Goal: Book appointment/travel/reservation

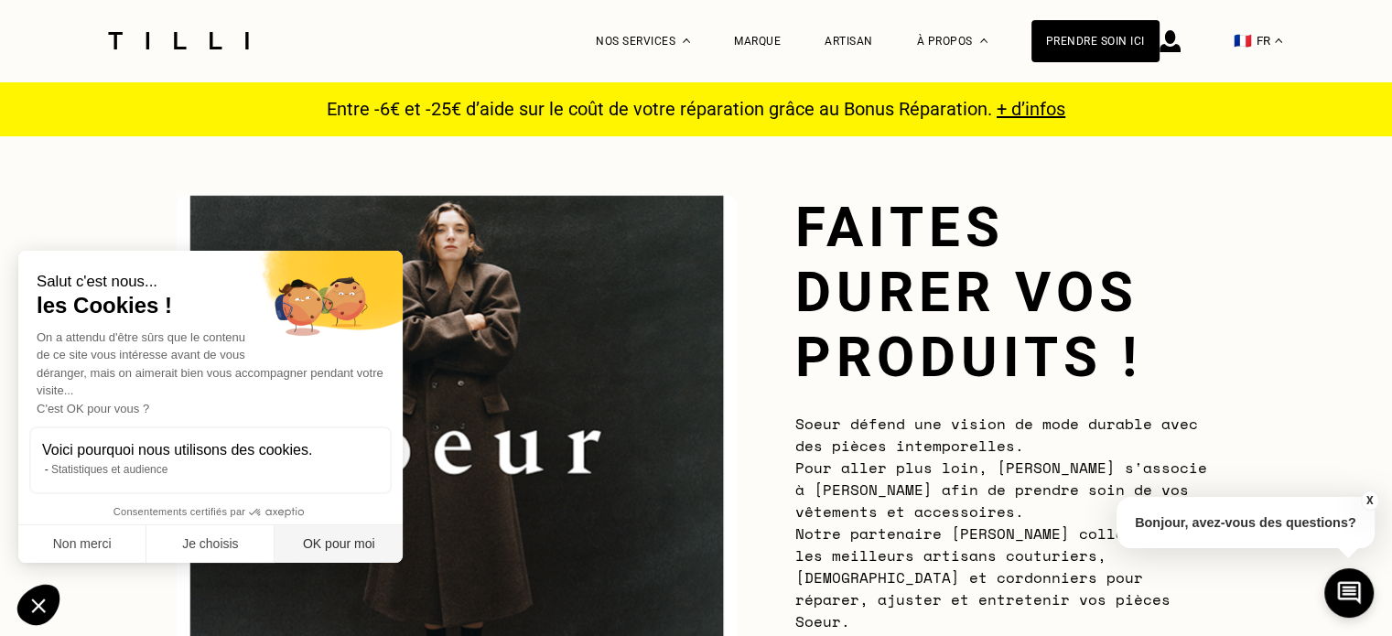
click at [324, 542] on button "OK pour moi" at bounding box center [339, 544] width 128 height 38
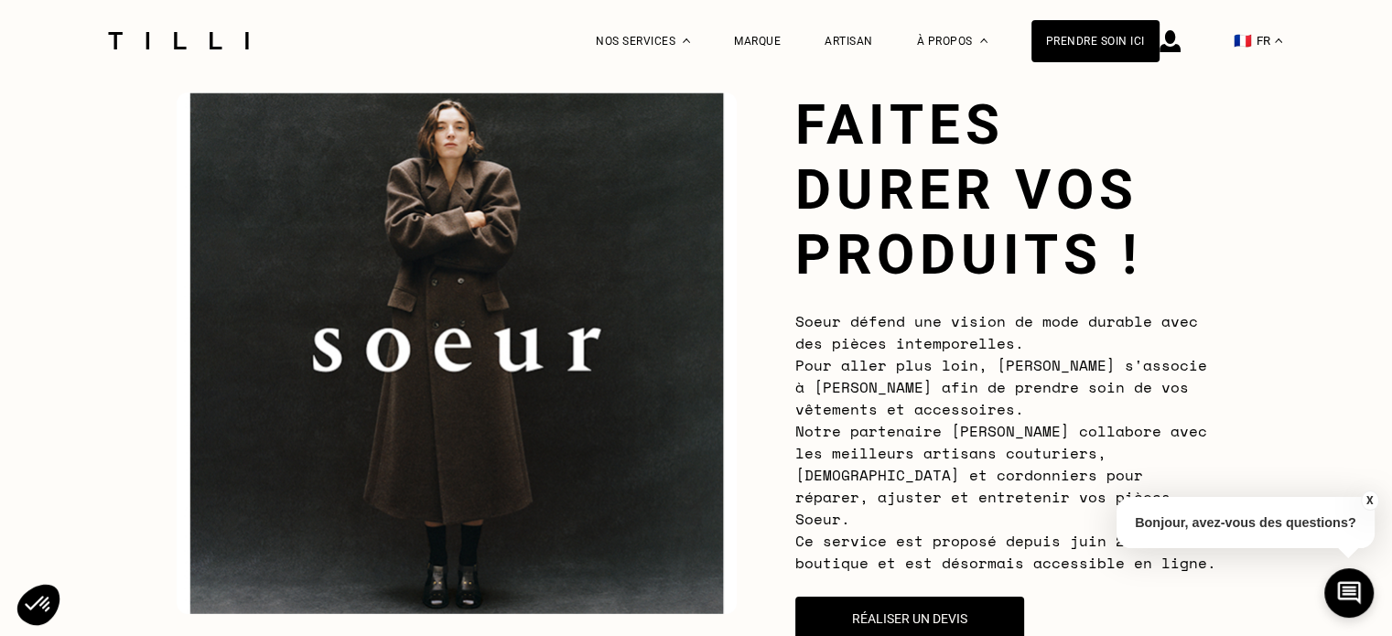
scroll to position [250, 0]
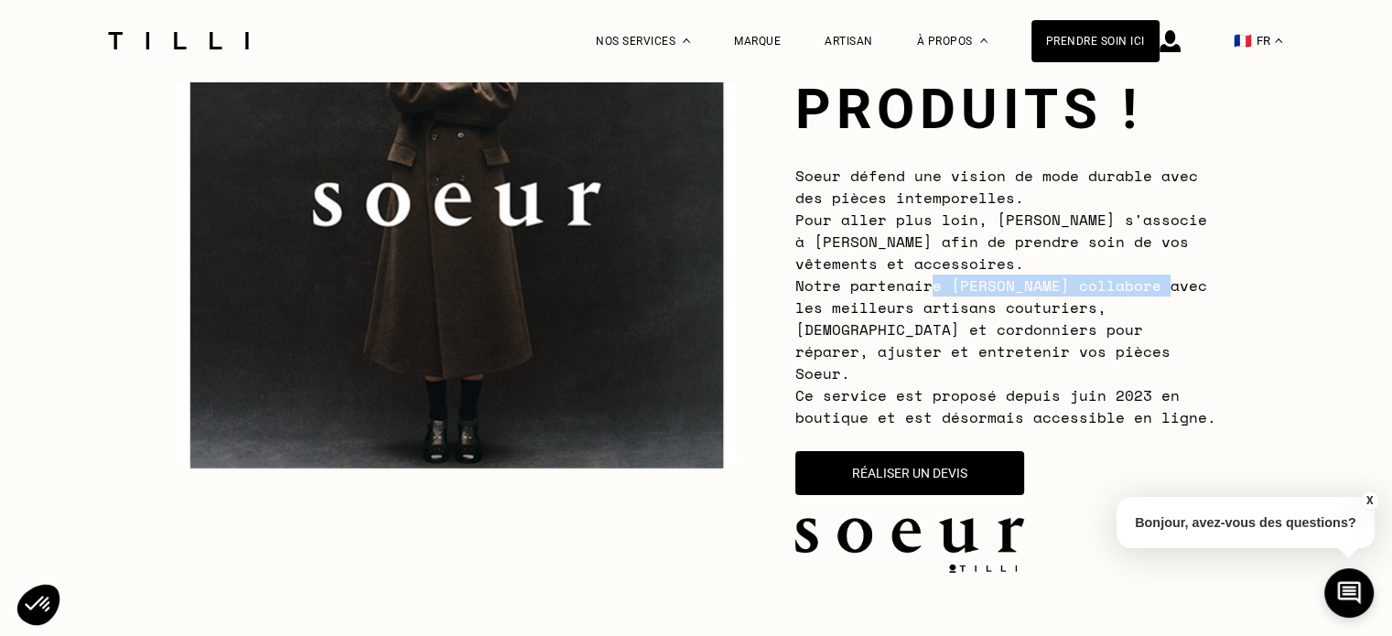
drag, startPoint x: 937, startPoint y: 277, endPoint x: 1200, endPoint y: 292, distance: 263.0
click at [1200, 292] on span "Soeur défend une vision de mode durable avec des pièces intemporelles. Pour all…" at bounding box center [1005, 297] width 421 height 264
click at [1164, 326] on div "Soeur défend une vision de mode durable avec des pièces intemporelles. Pour all…" at bounding box center [1005, 297] width 421 height 264
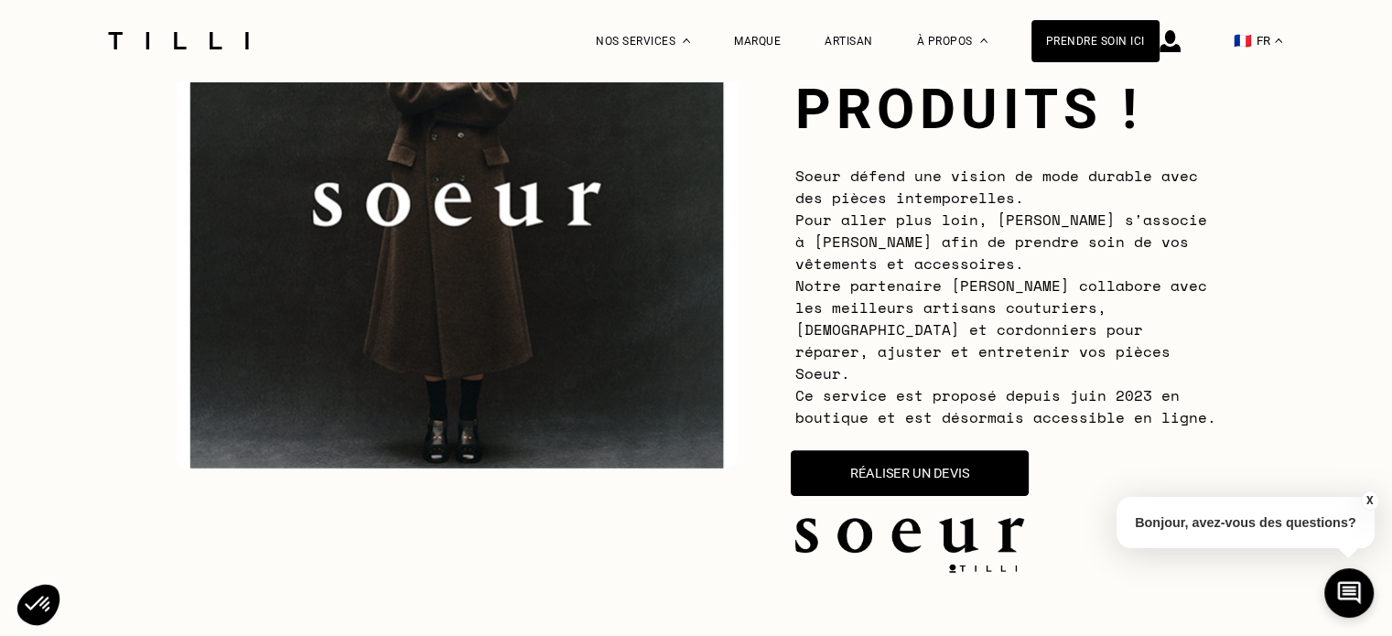
click at [960, 453] on button "Réaliser un devis" at bounding box center [910, 473] width 238 height 46
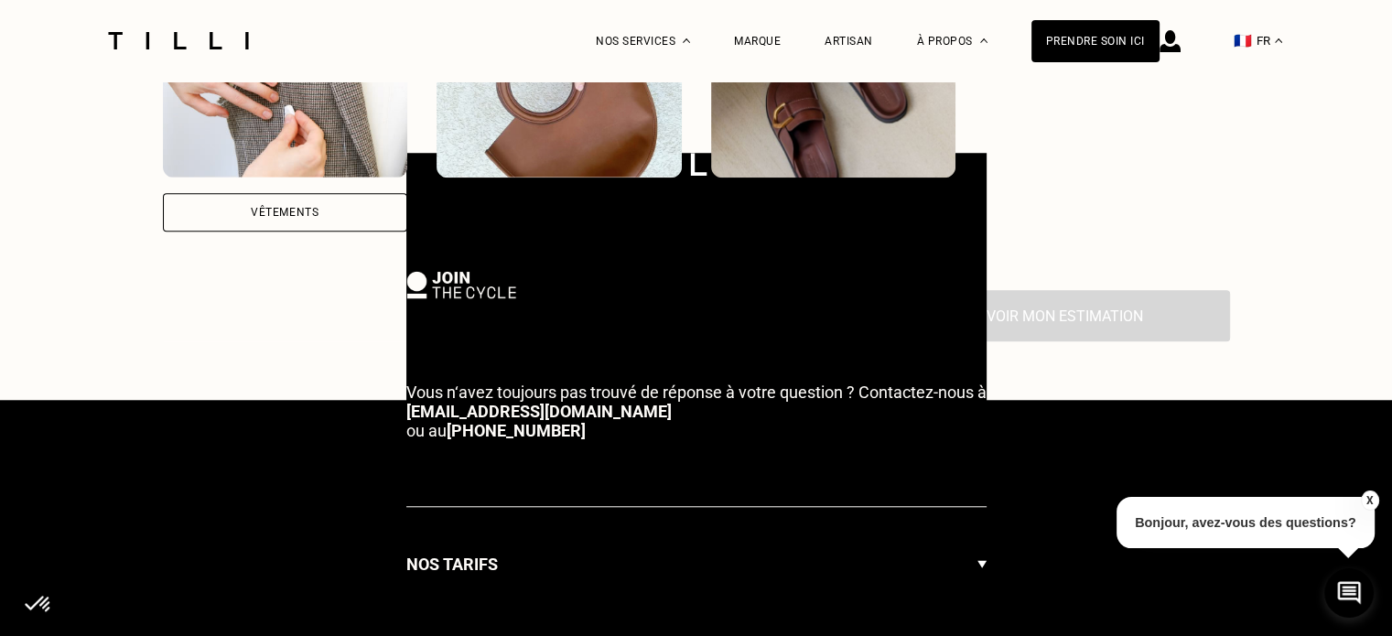
scroll to position [1277, 0]
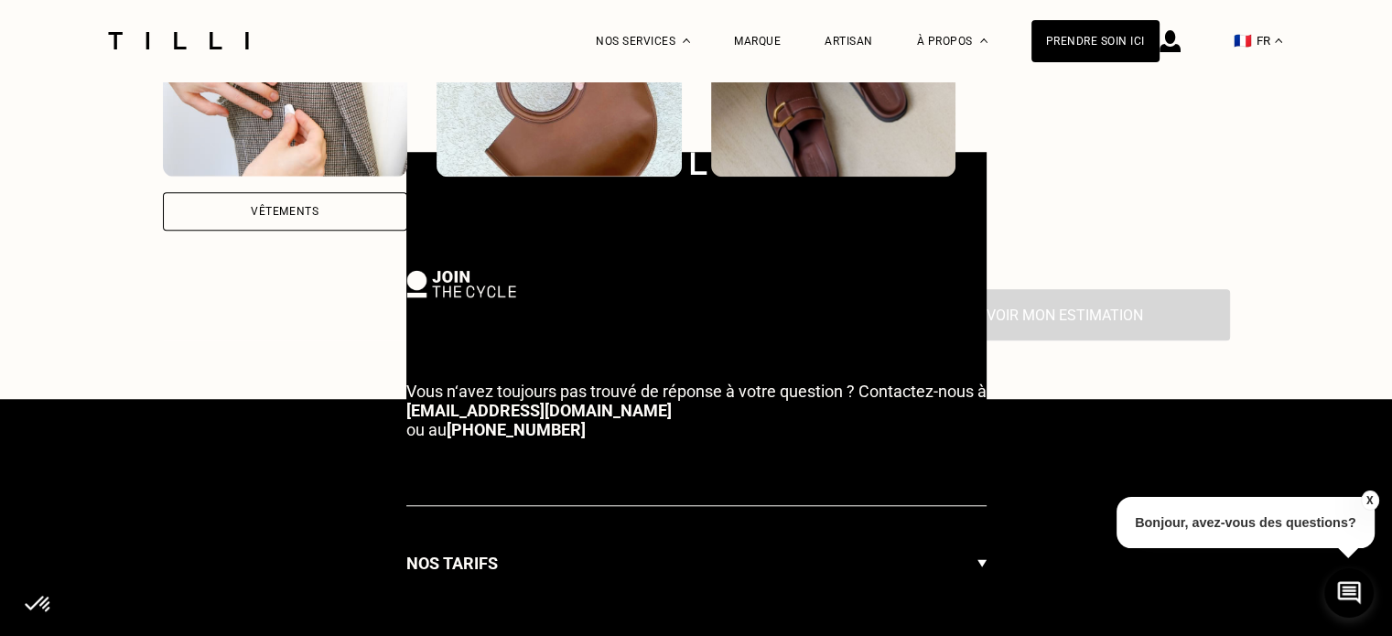
click at [334, 303] on div "Voir mon estimation" at bounding box center [696, 314] width 1067 height 51
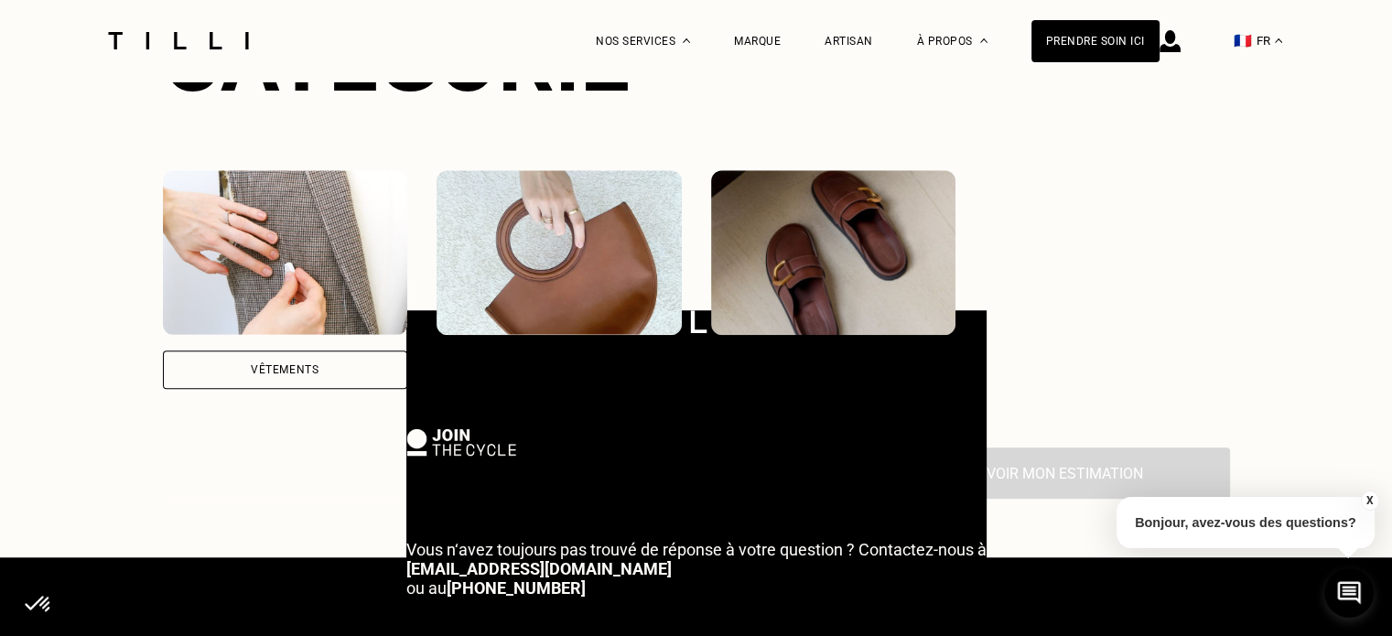
scroll to position [67, 0]
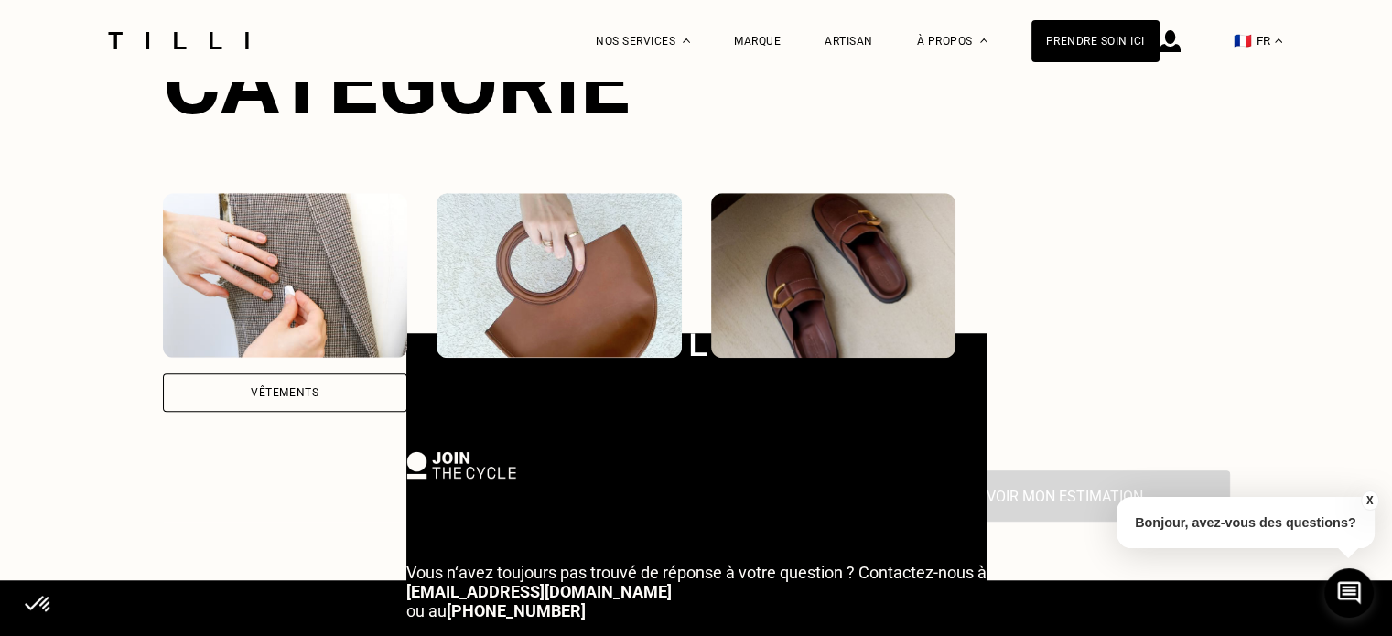
click at [607, 258] on img at bounding box center [558, 275] width 245 height 165
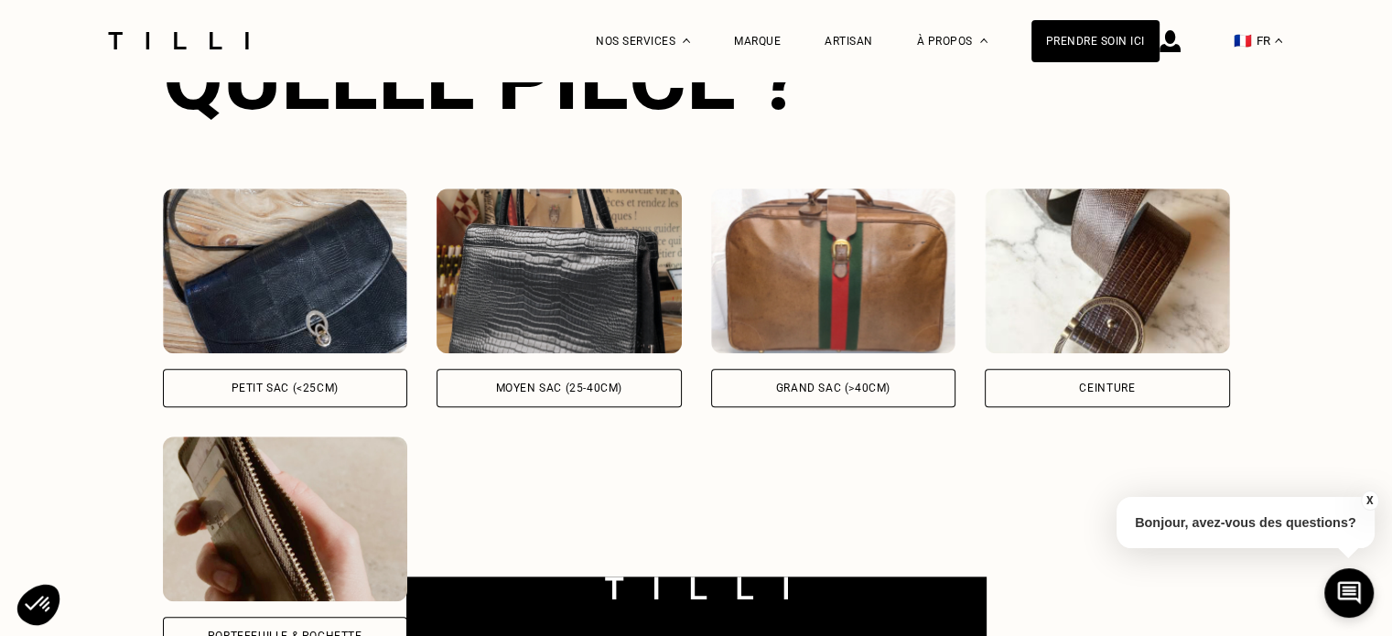
scroll to position [1610, 0]
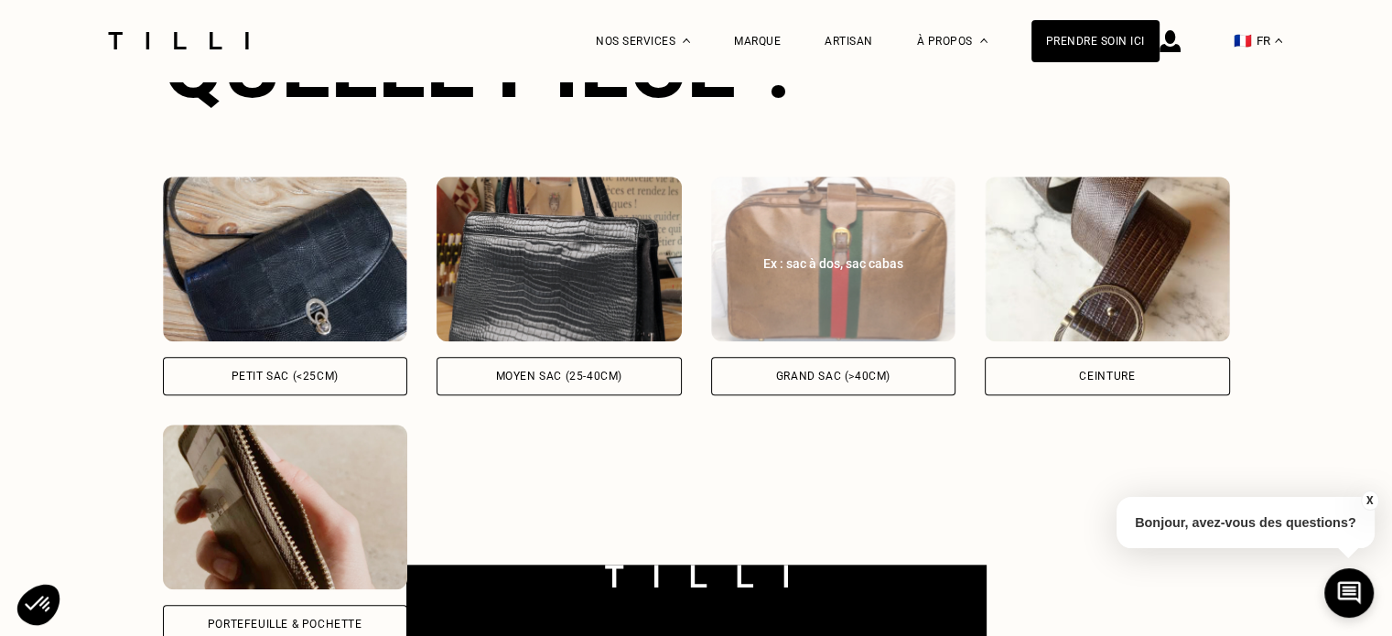
click at [857, 254] on div "Ex : sac à dos, sac cabas" at bounding box center [833, 263] width 205 height 18
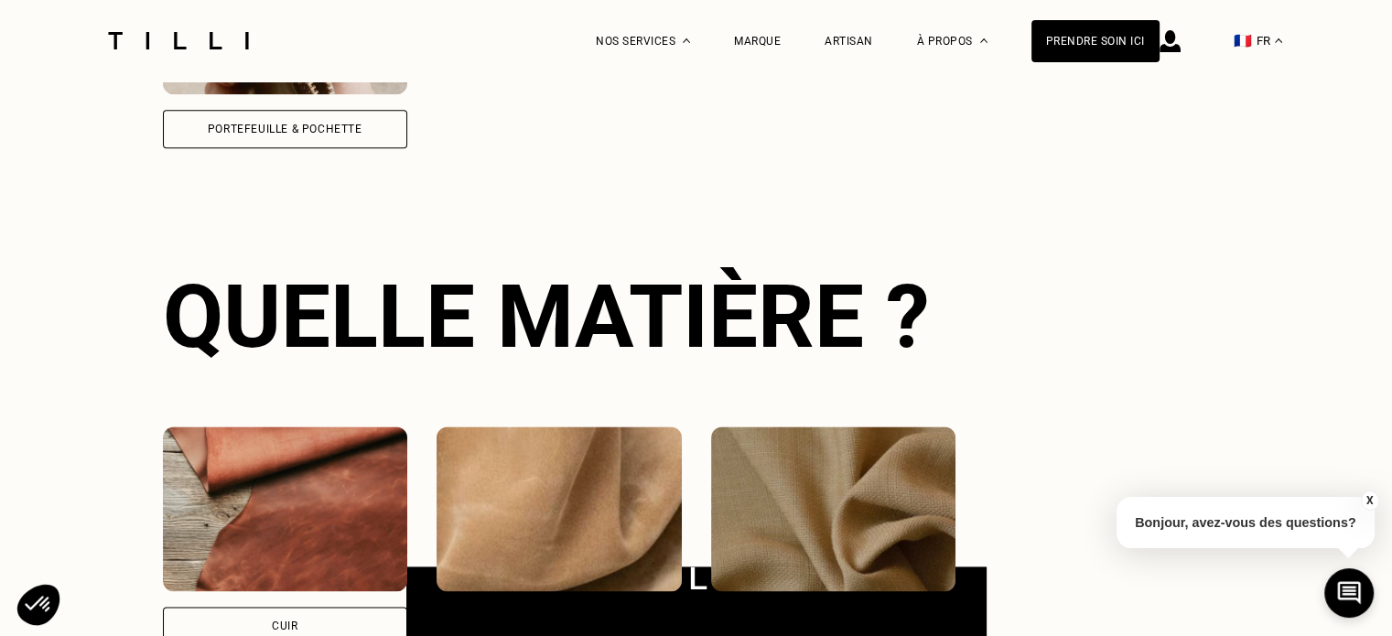
scroll to position [2174, 0]
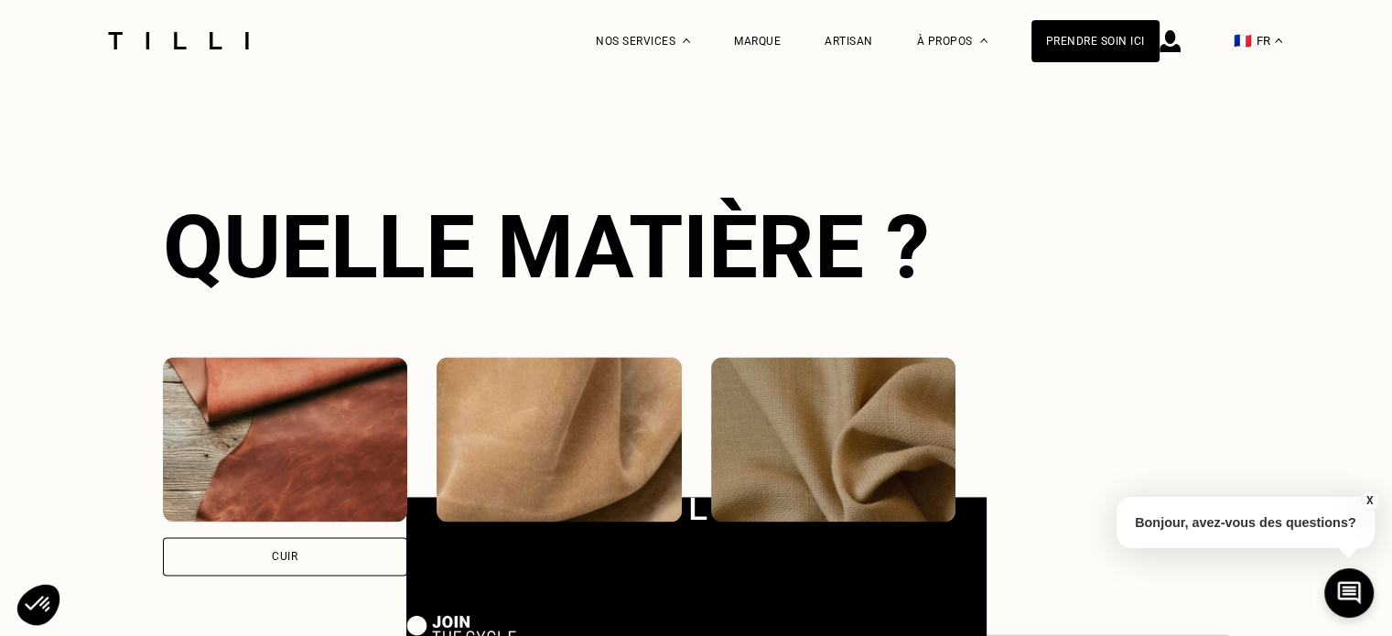
click at [310, 433] on img at bounding box center [285, 439] width 245 height 165
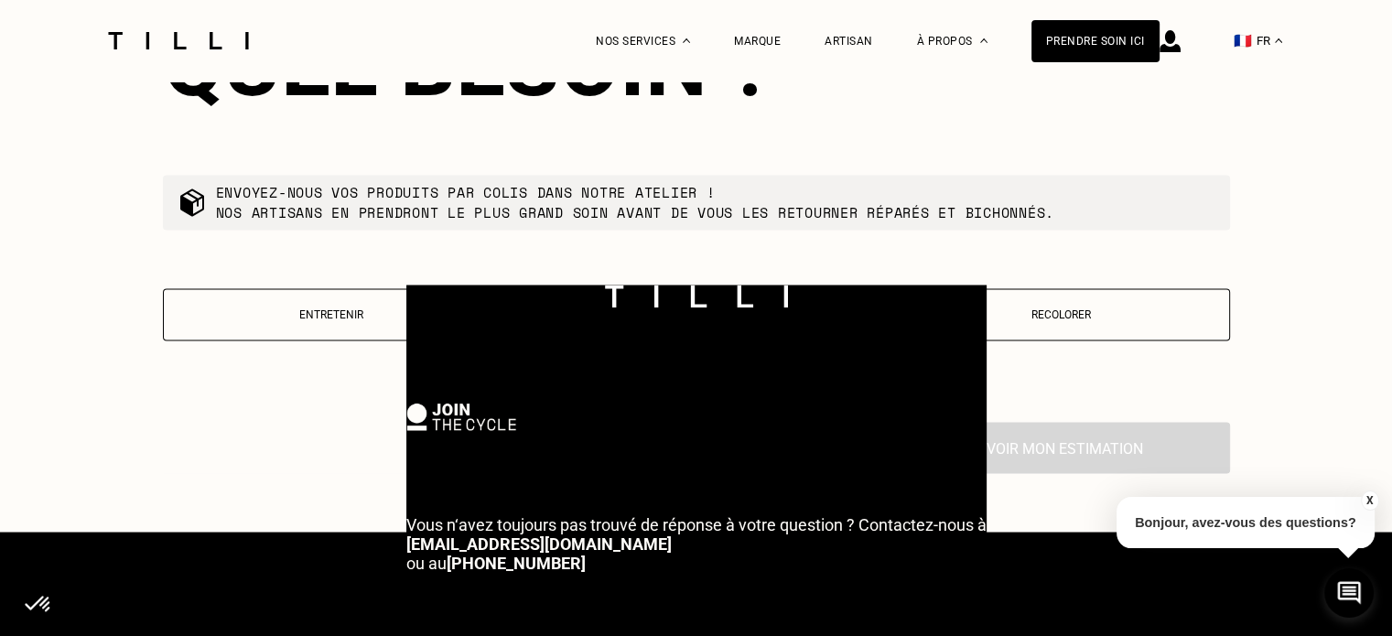
scroll to position [2856, 0]
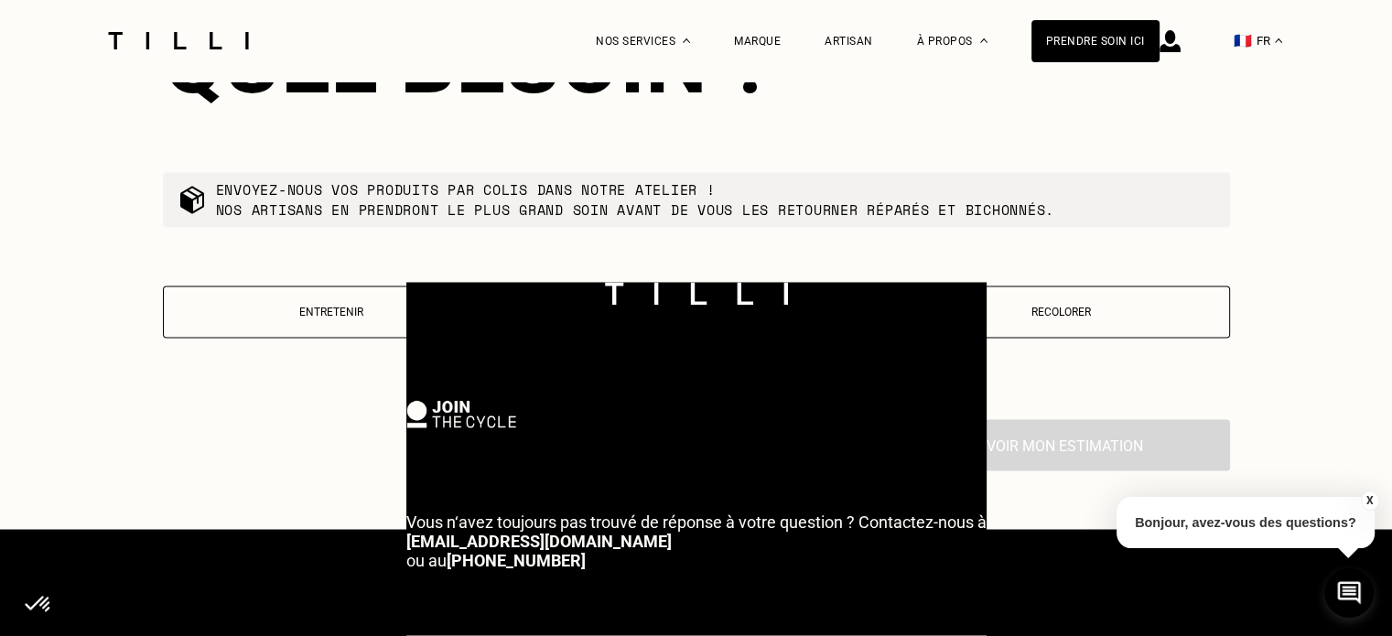
drag, startPoint x: 527, startPoint y: 303, endPoint x: 611, endPoint y: 309, distance: 84.4
drag, startPoint x: 731, startPoint y: 303, endPoint x: 746, endPoint y: 303, distance: 14.6
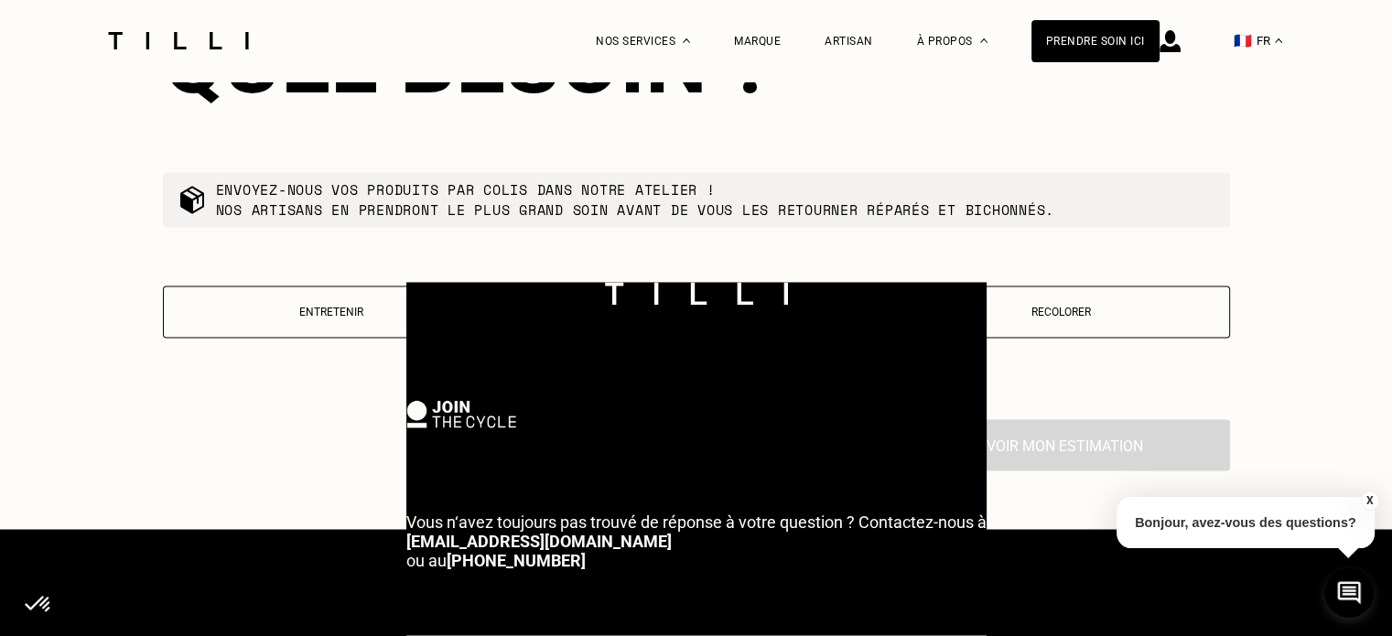
drag, startPoint x: 727, startPoint y: 298, endPoint x: 642, endPoint y: 281, distance: 86.9
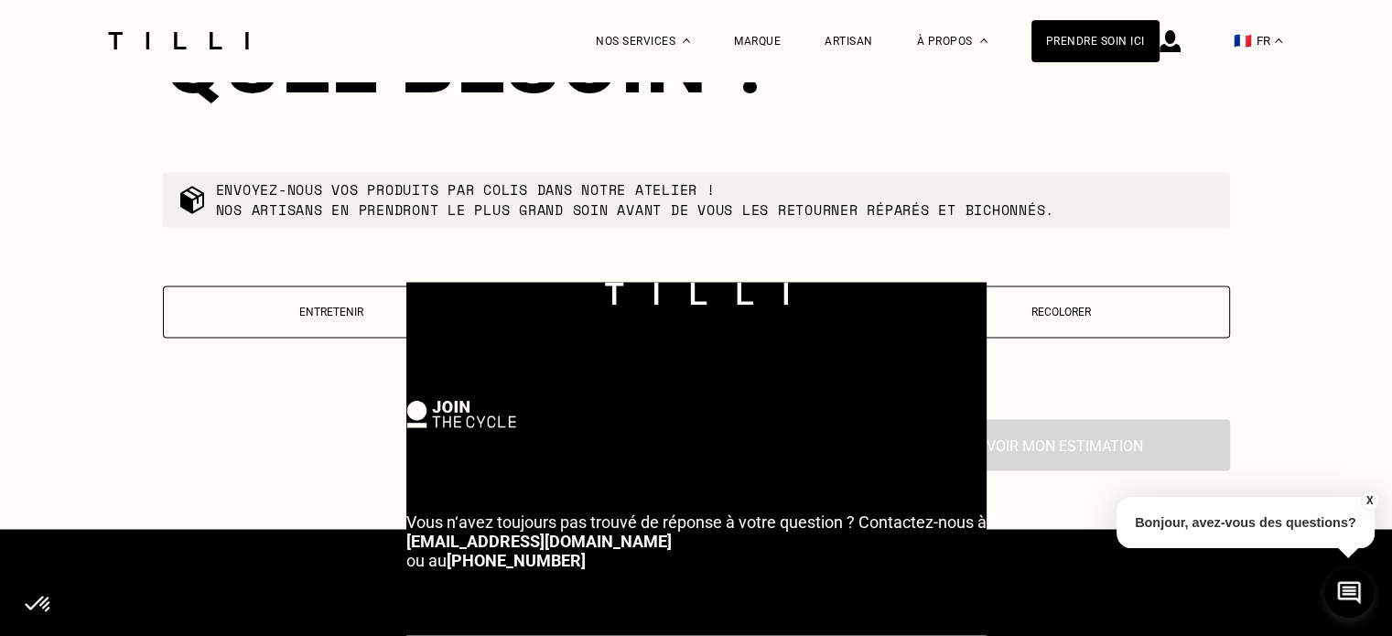
click at [353, 285] on button "Entretenir" at bounding box center [332, 311] width 338 height 52
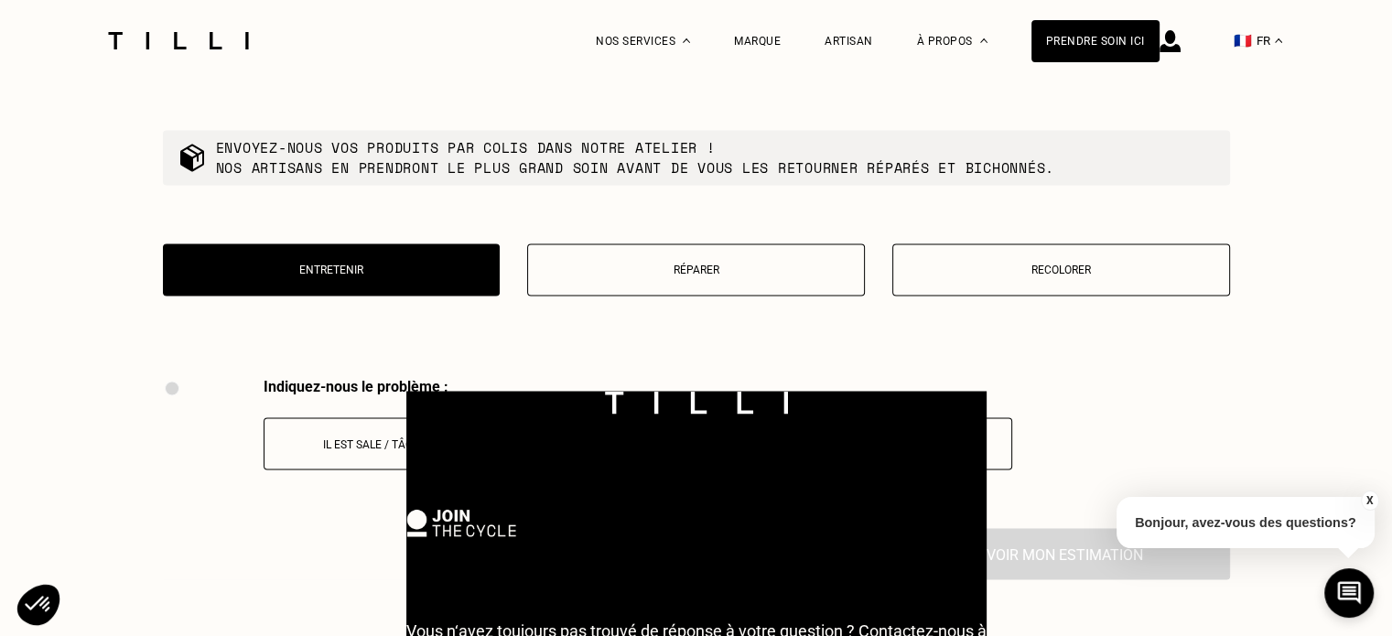
scroll to position [0, 27]
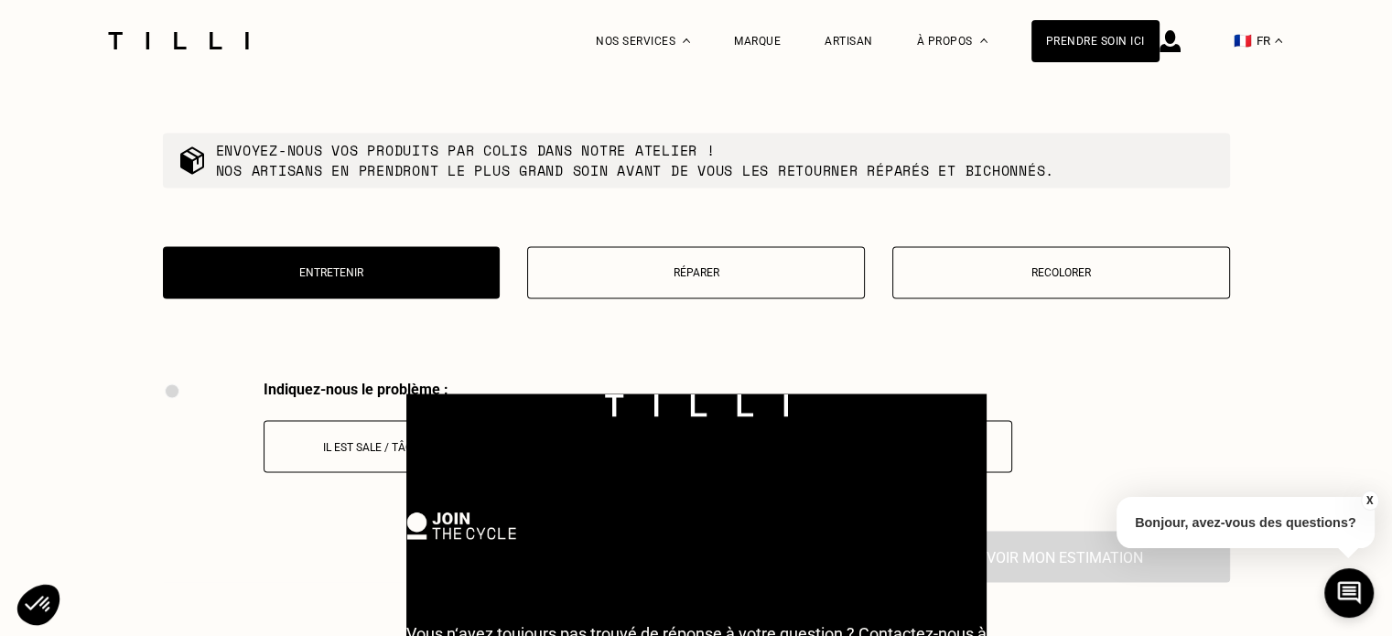
click at [646, 275] on button "Réparer" at bounding box center [696, 272] width 338 height 52
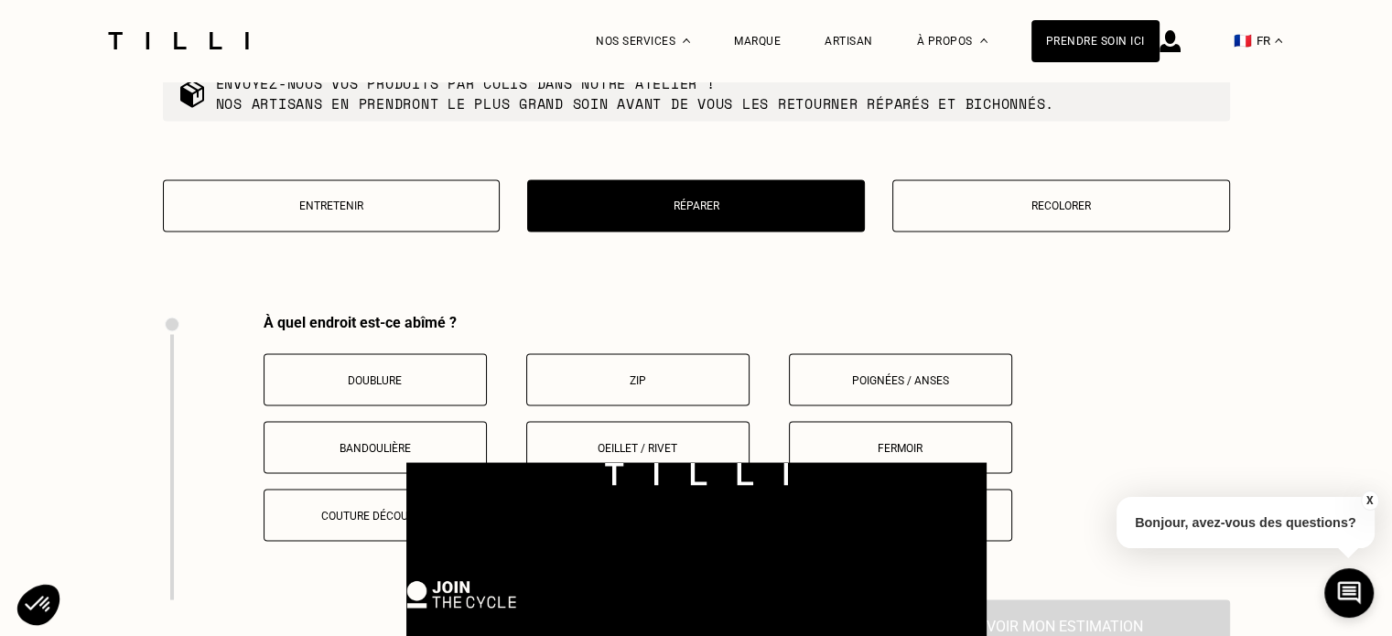
scroll to position [66, 27]
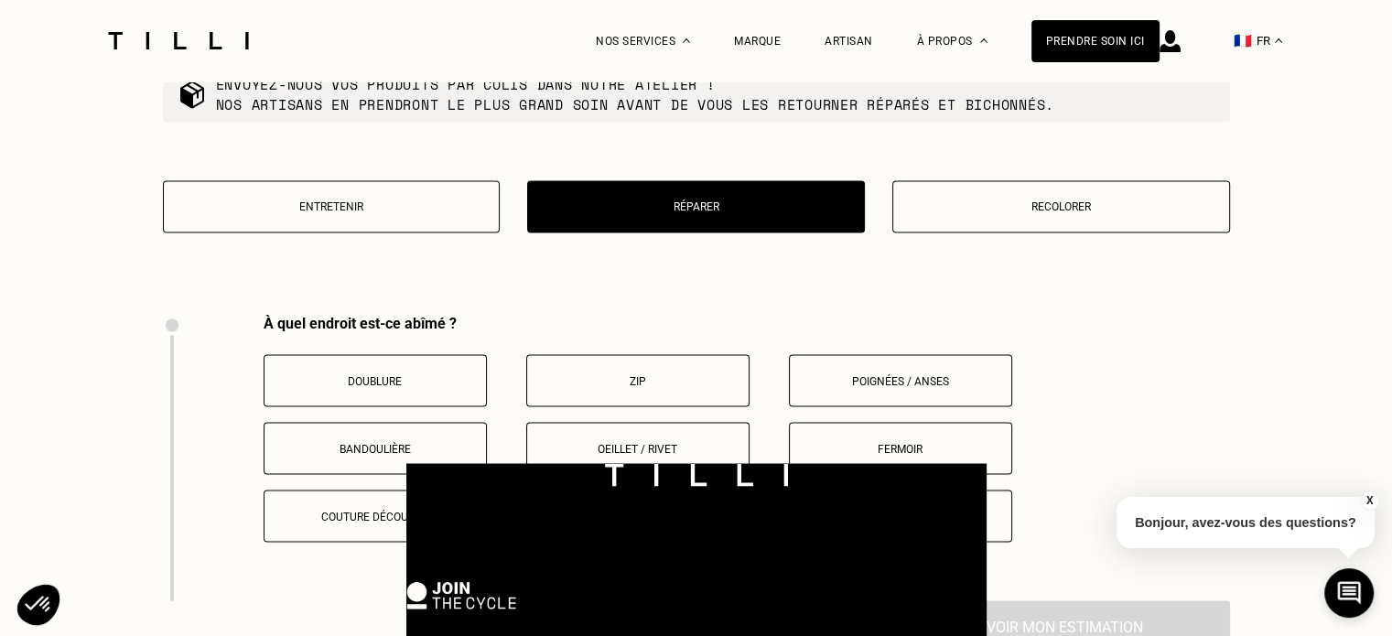
click at [350, 199] on button "Entretenir" at bounding box center [332, 206] width 338 height 52
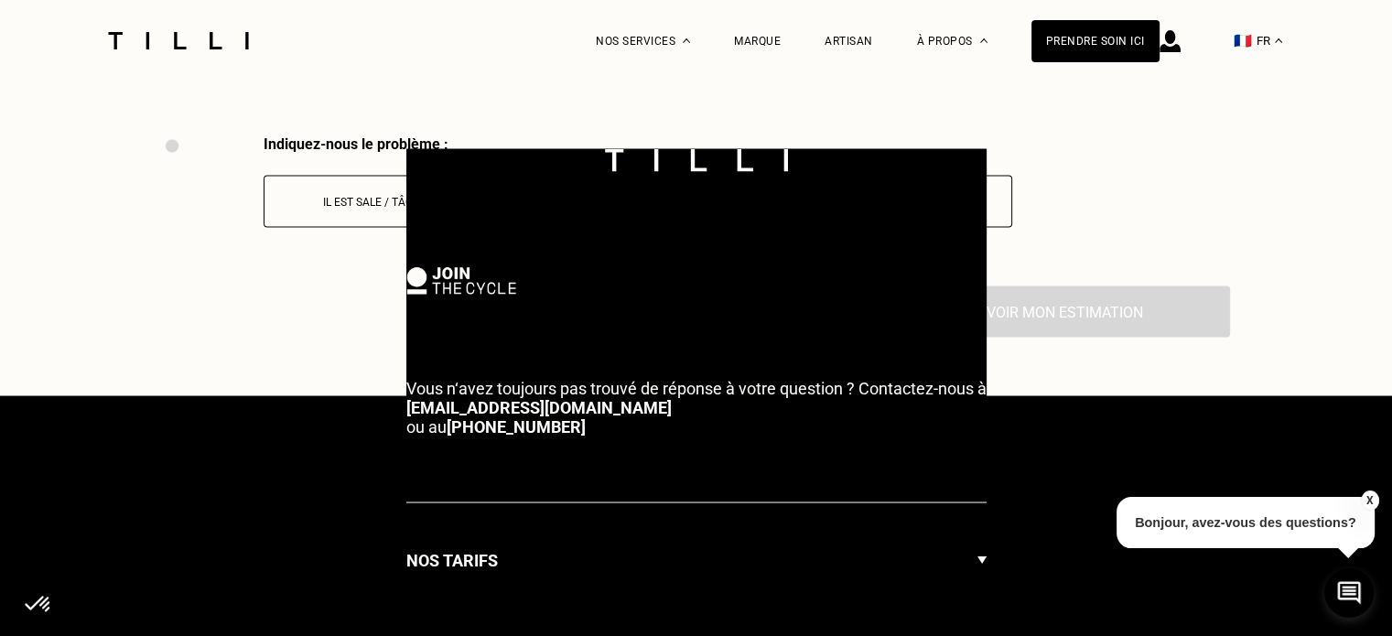
scroll to position [249, 27]
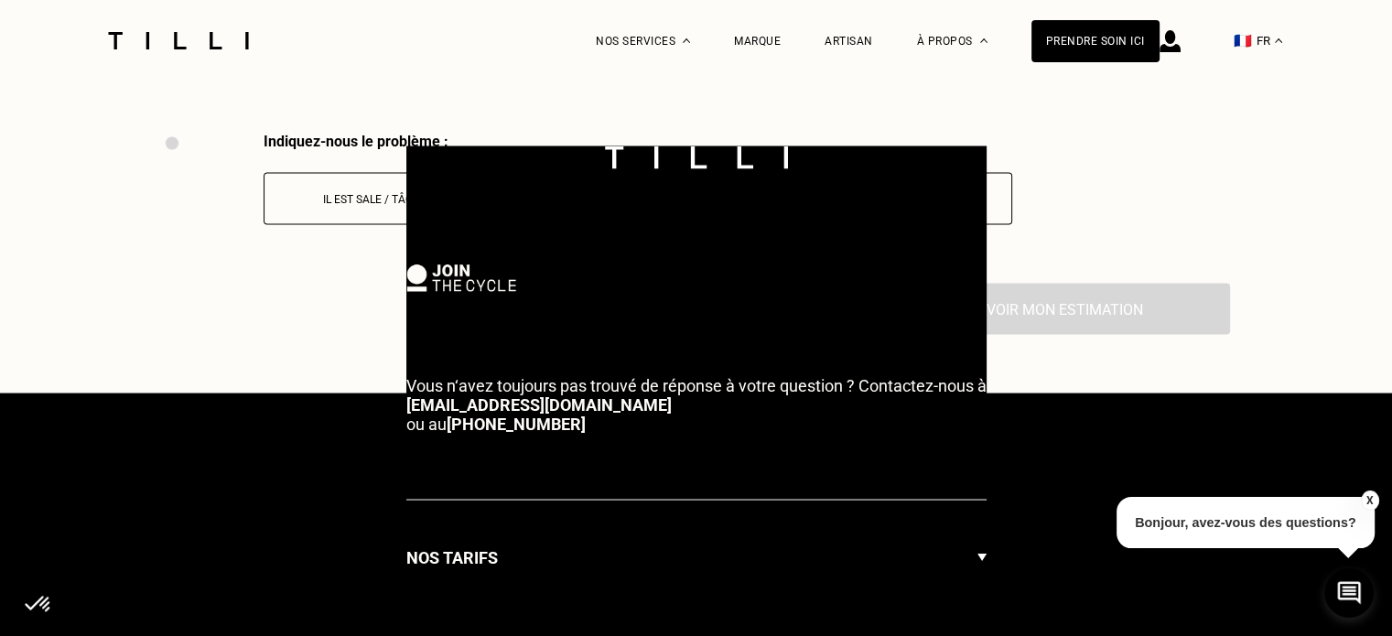
click at [349, 199] on button "Il est sale / tâché" at bounding box center [375, 198] width 223 height 52
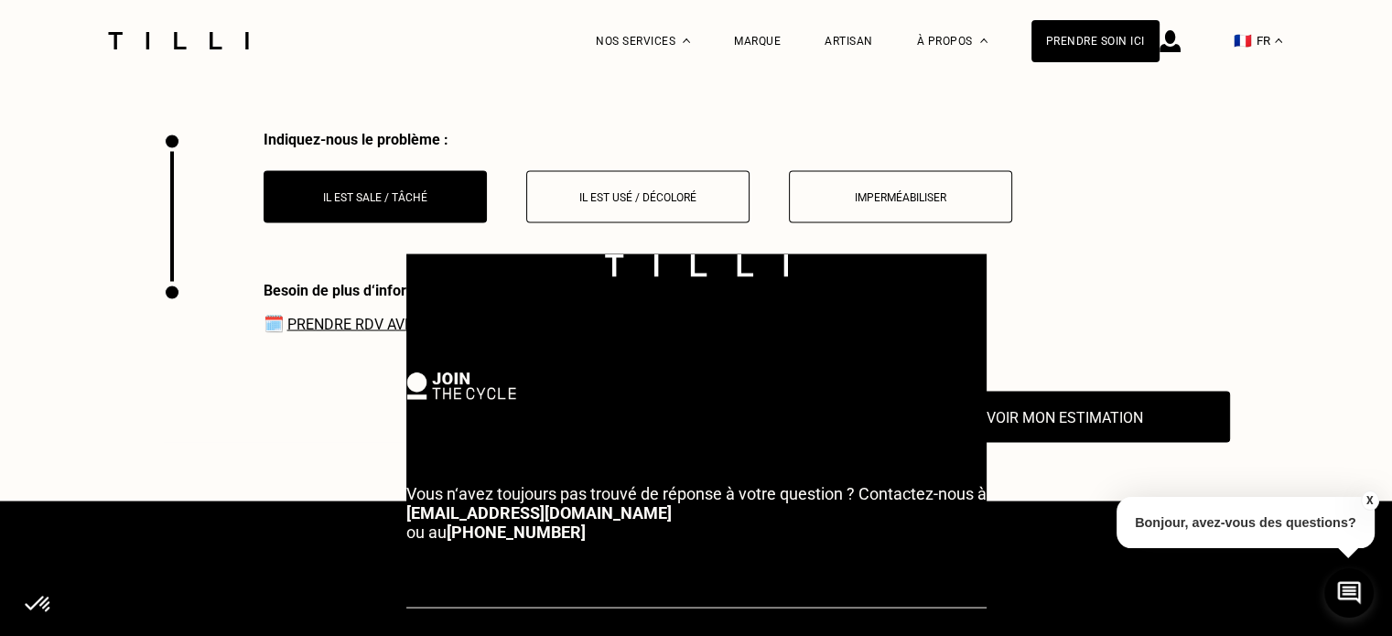
scroll to position [66, 27]
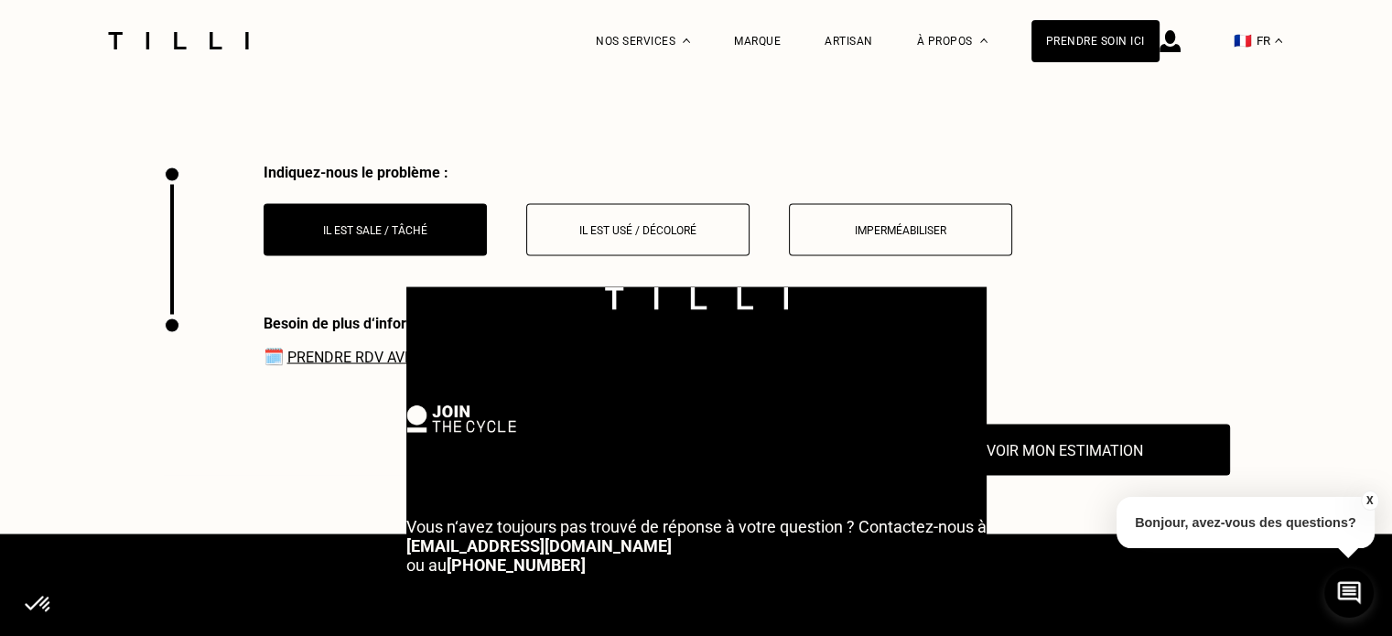
click at [338, 348] on link "Prendre RDV avec l‘un de nos artisans" at bounding box center [434, 356] width 295 height 17
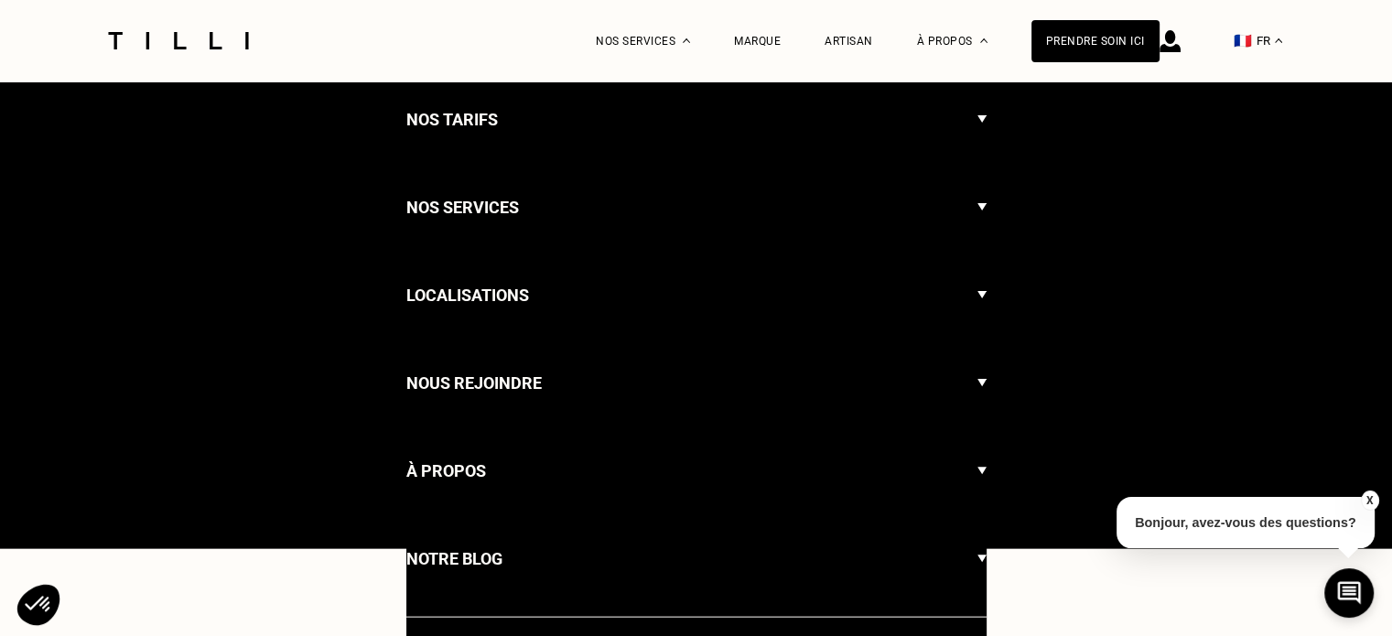
scroll to position [0, 27]
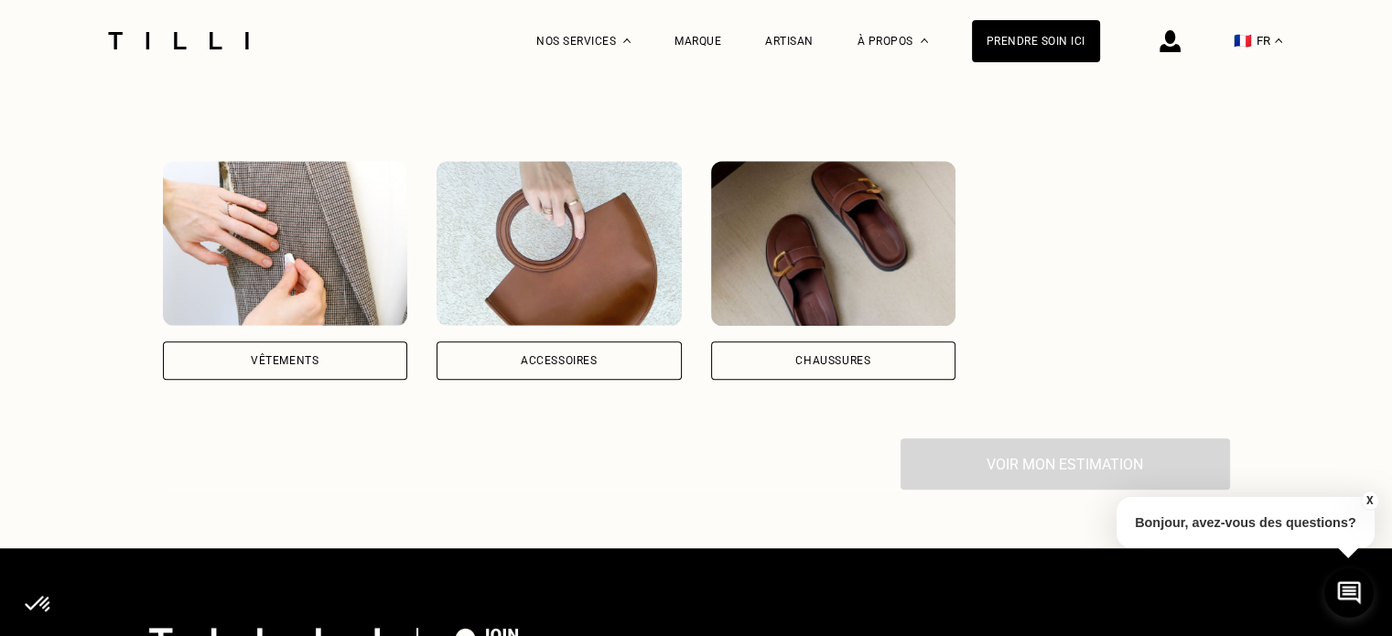
scroll to position [1373, 0]
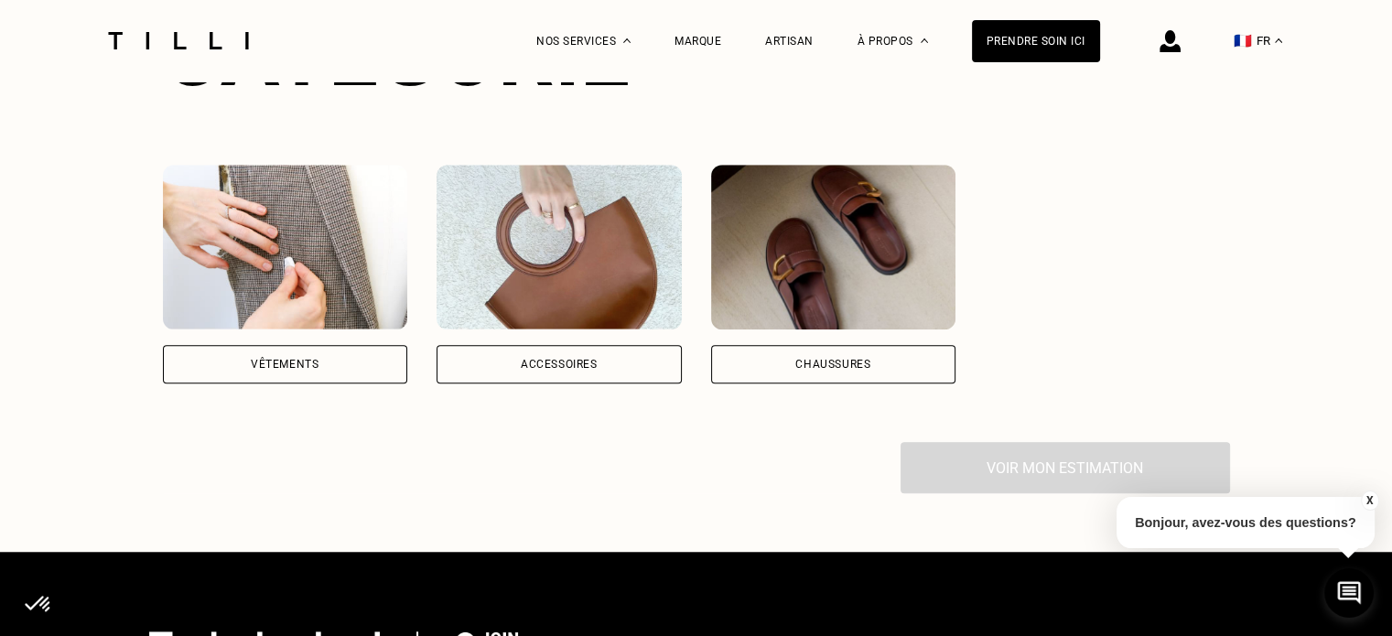
click at [609, 361] on div "Catégorie Vêtements Accessoires Chaussures Voir mon estimation" at bounding box center [696, 249] width 1067 height 490
click at [598, 359] on div "Accessoires" at bounding box center [559, 364] width 77 height 11
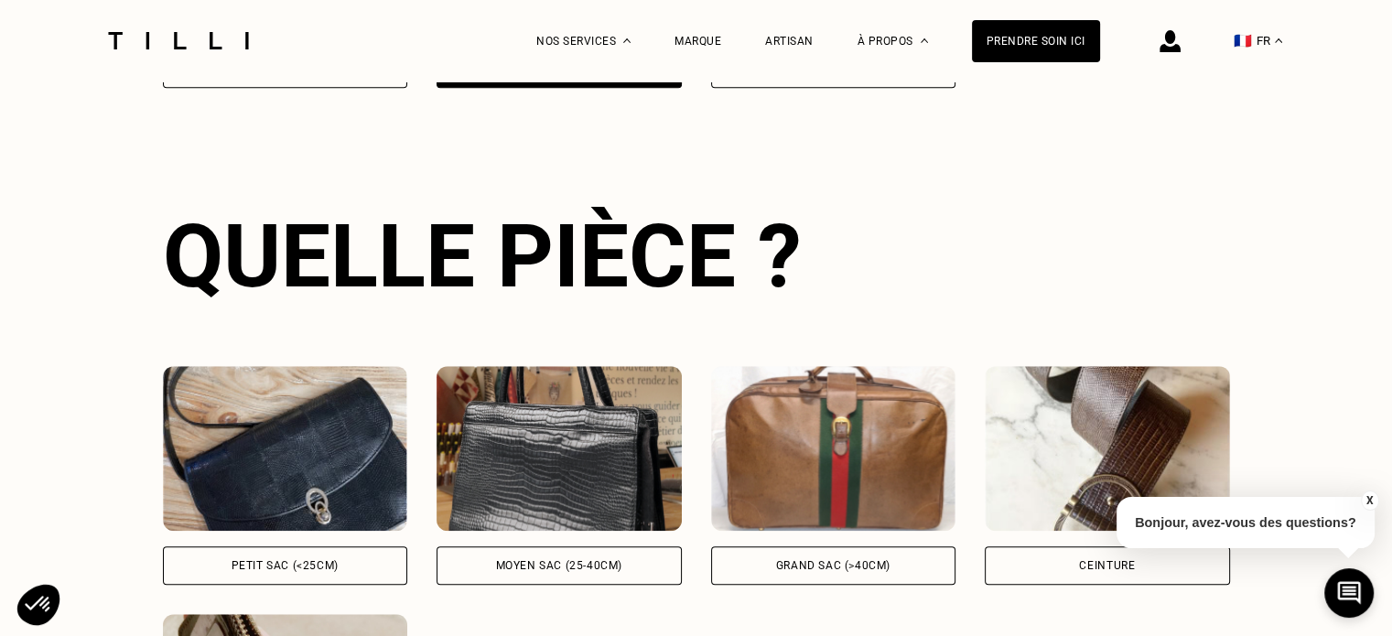
scroll to position [2094, 0]
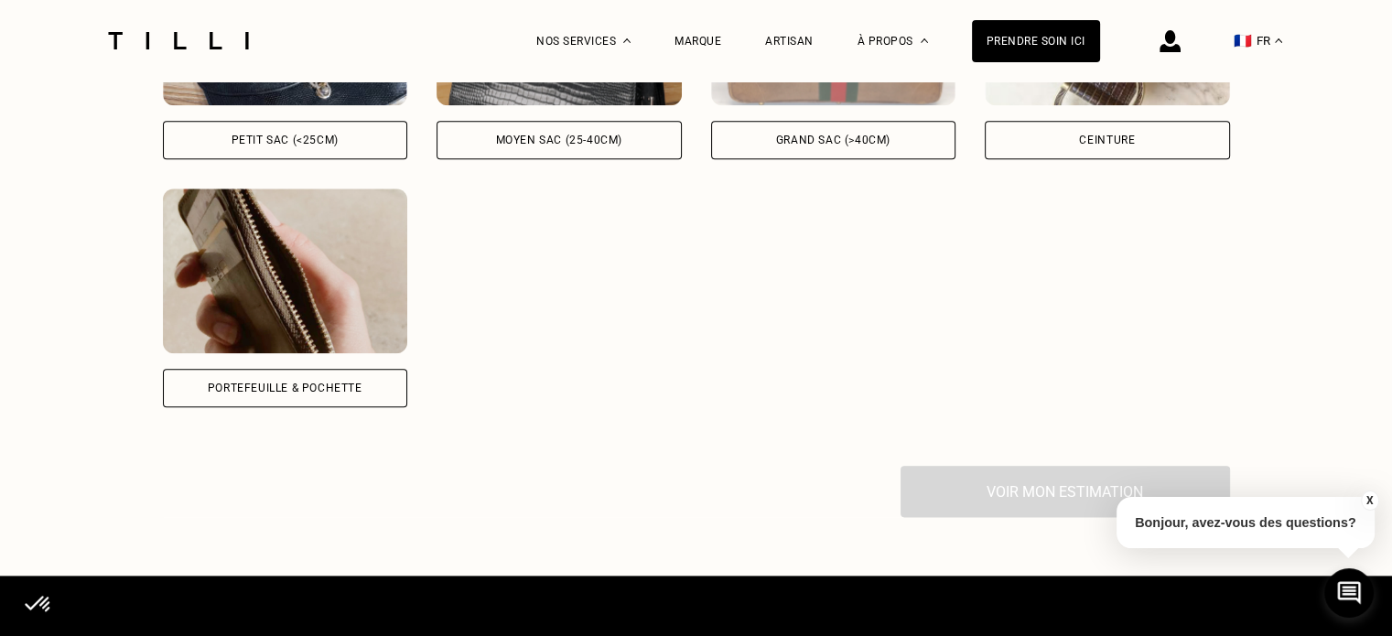
click at [868, 121] on div "Grand sac (>40cm)" at bounding box center [833, 140] width 245 height 38
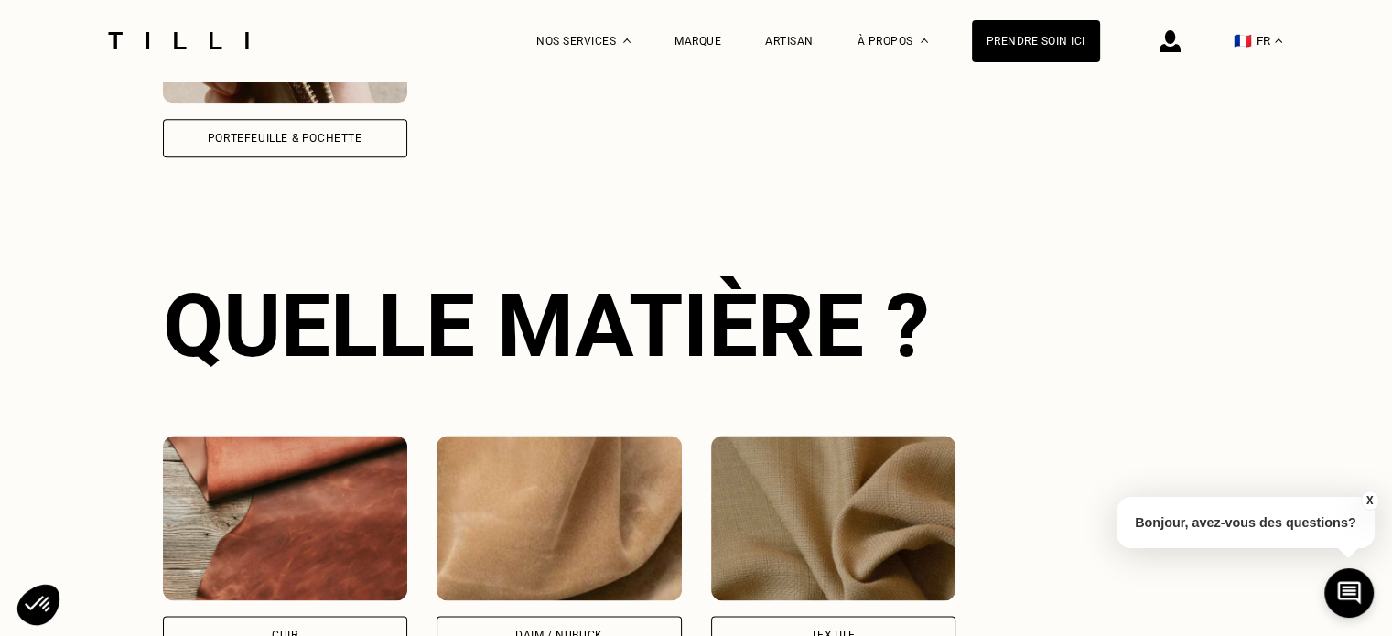
scroll to position [2626, 0]
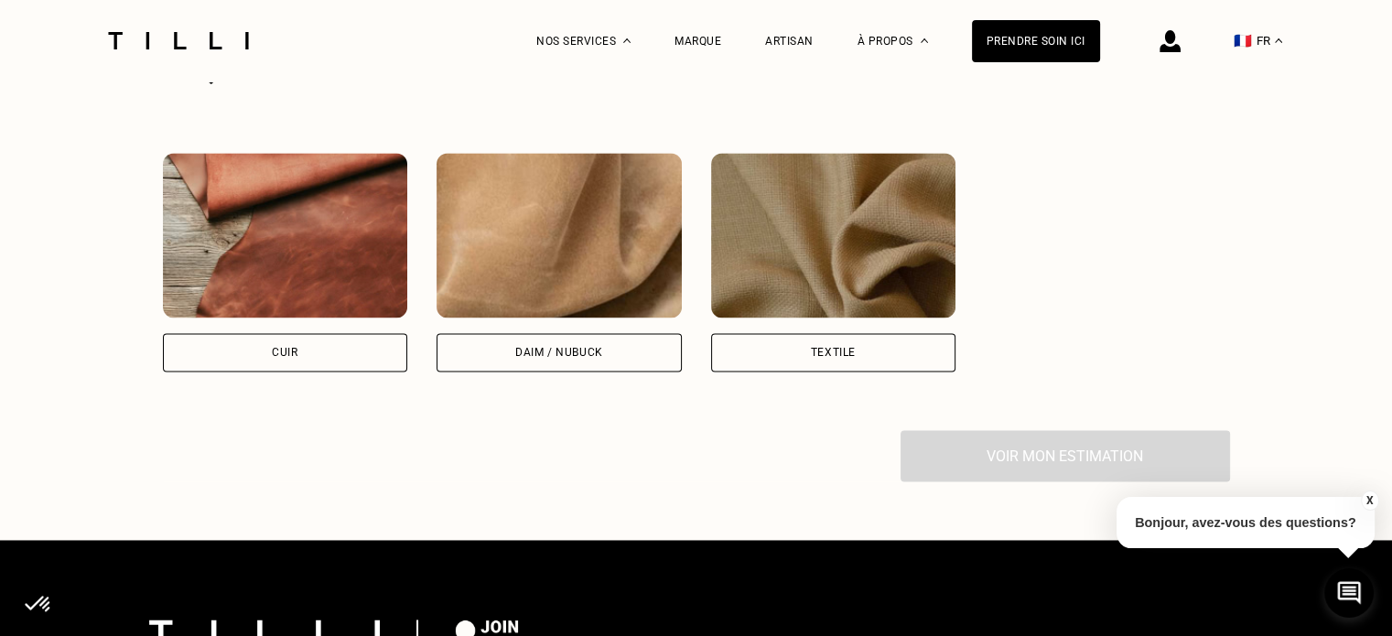
click at [313, 277] on img at bounding box center [285, 235] width 245 height 165
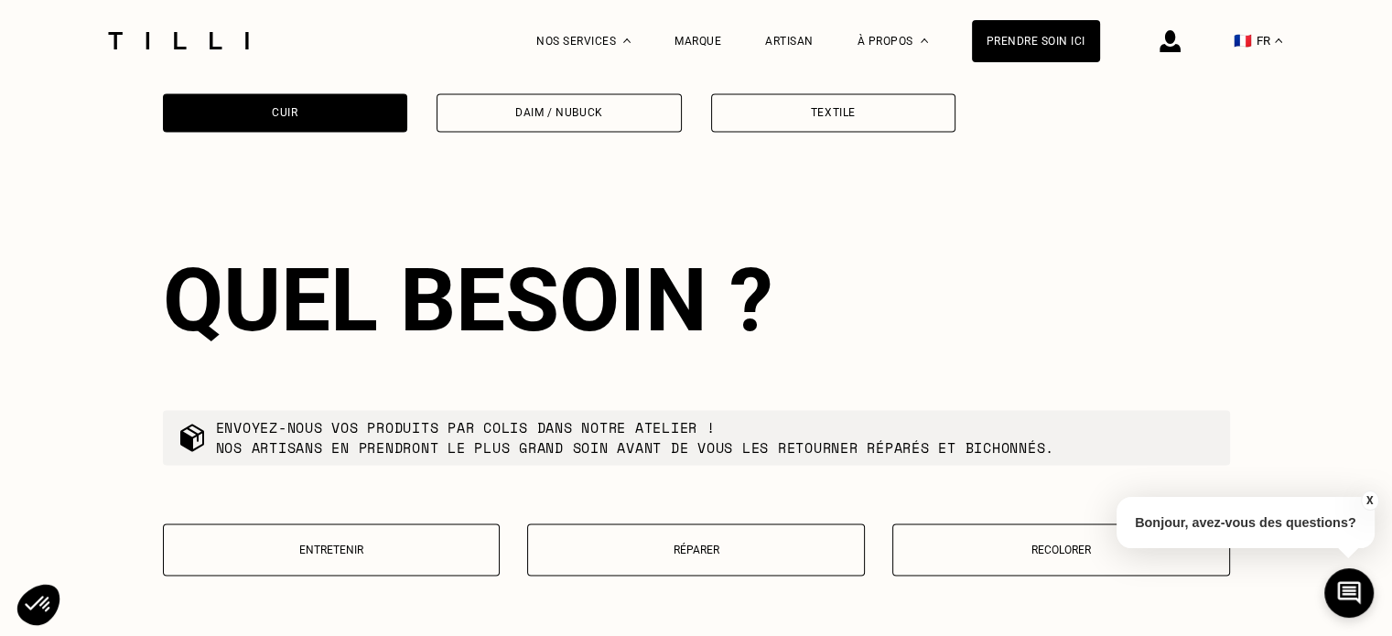
scroll to position [3159, 0]
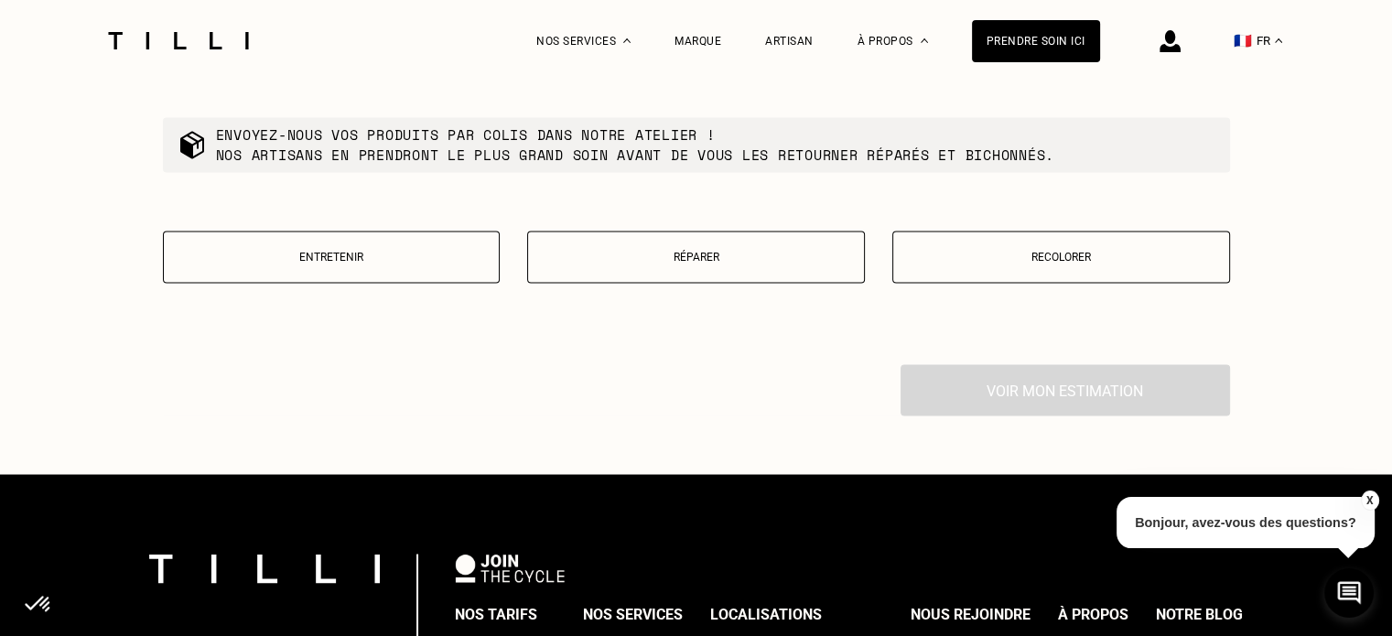
click at [1102, 251] on p "Recolorer" at bounding box center [1061, 257] width 318 height 13
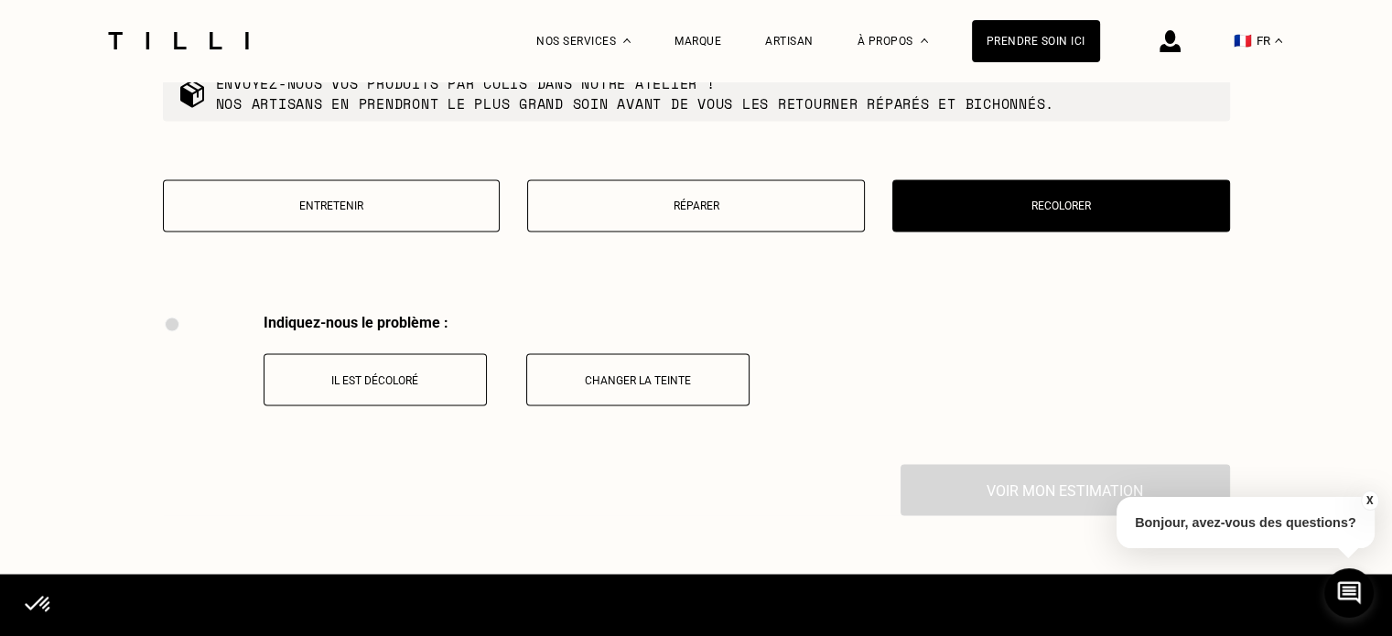
scroll to position [3119, 0]
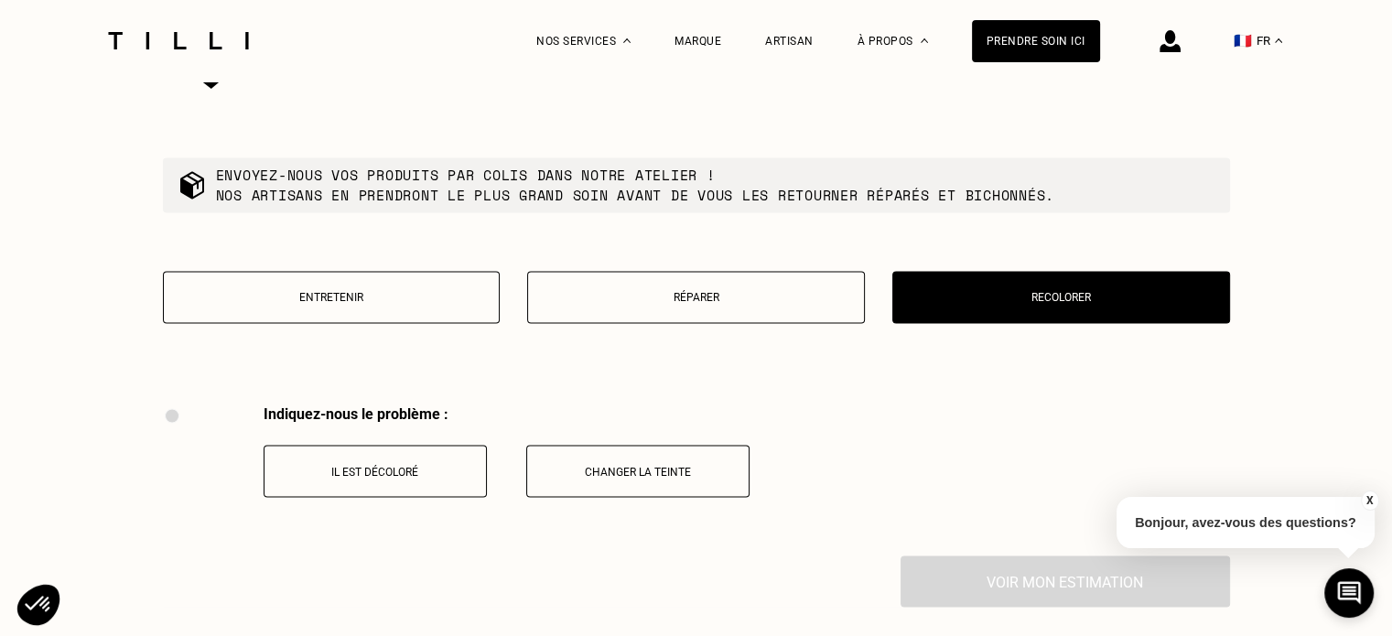
click at [426, 445] on button "Il est décoloré" at bounding box center [375, 471] width 223 height 52
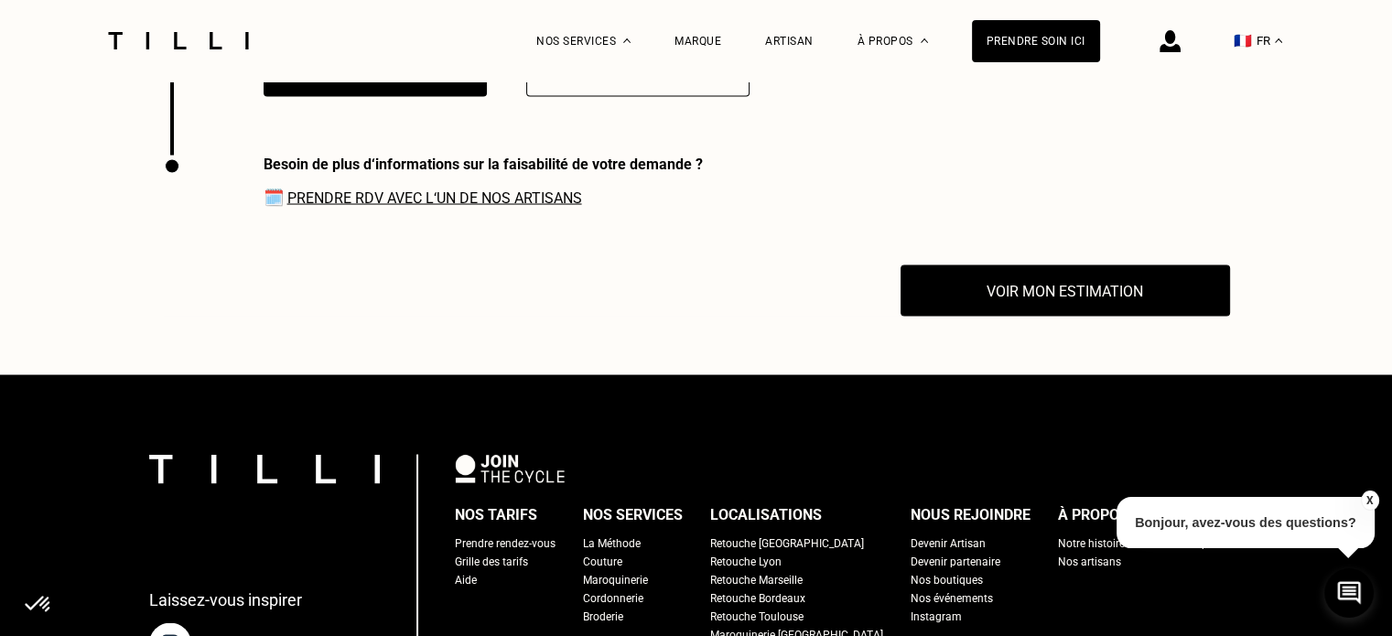
scroll to position [3516, 0]
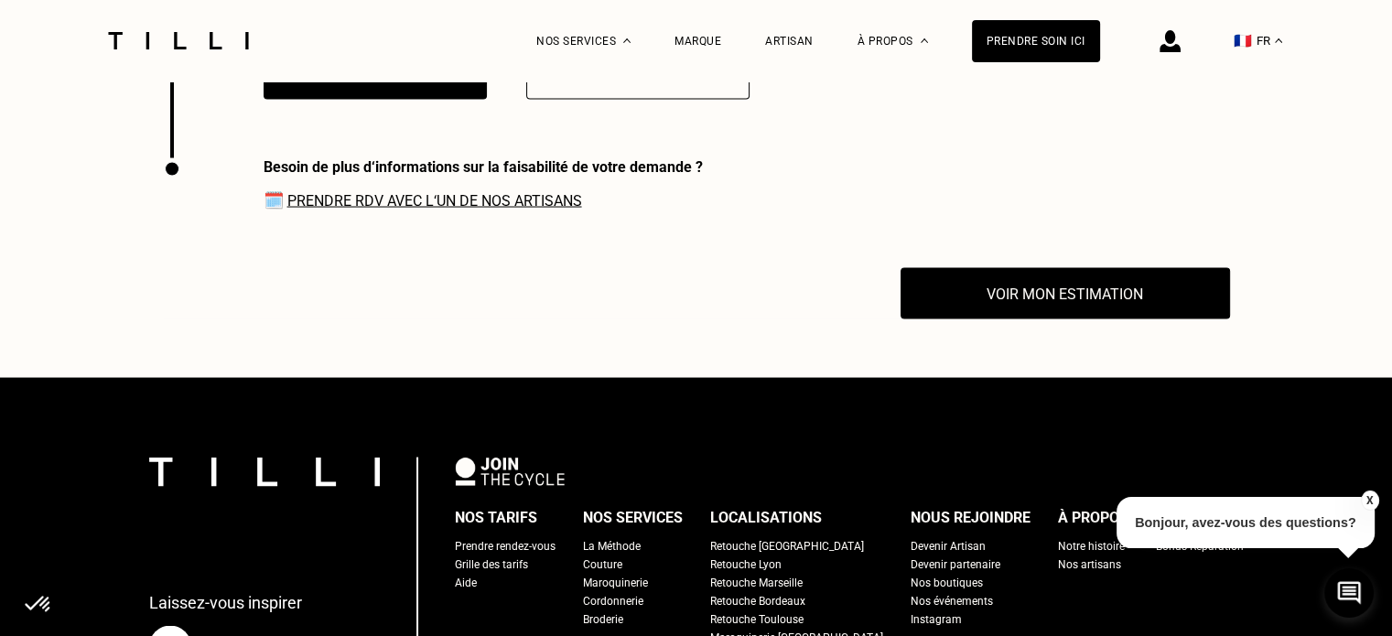
click at [492, 194] on link "Prendre RDV avec l‘un de nos artisans" at bounding box center [434, 200] width 295 height 17
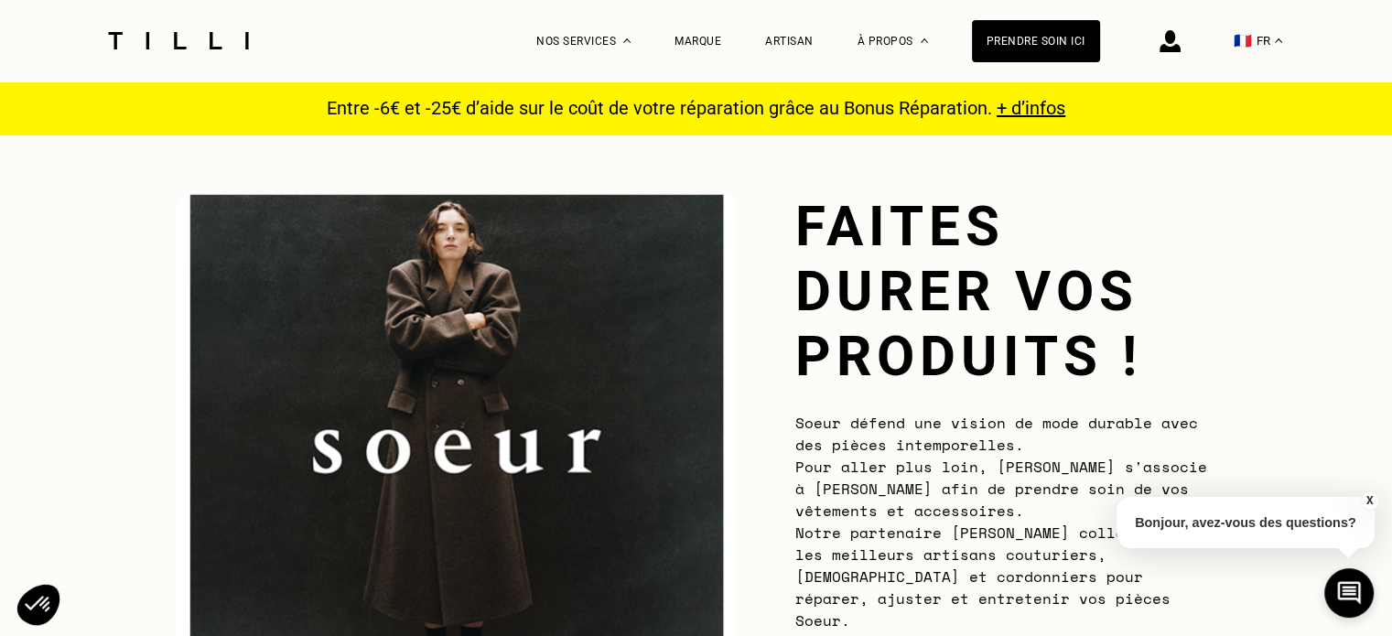
scroll to position [0, 0]
